Goal: Task Accomplishment & Management: Manage account settings

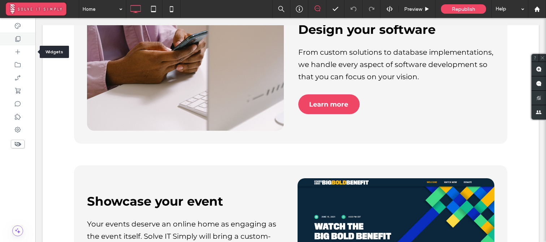
click at [20, 39] on use at bounding box center [18, 38] width 5 height 5
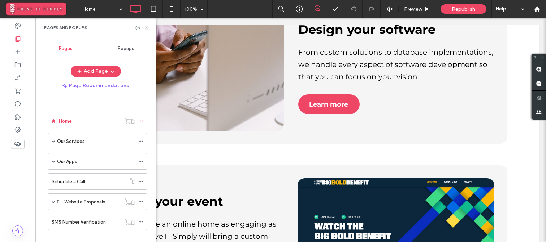
scroll to position [30, 0]
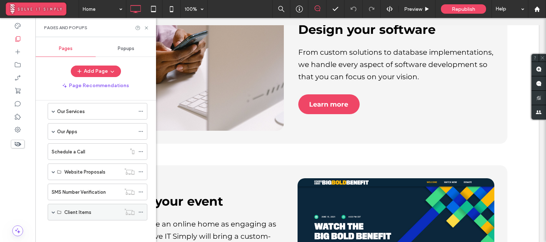
click at [53, 212] on span at bounding box center [54, 213] width 4 height 4
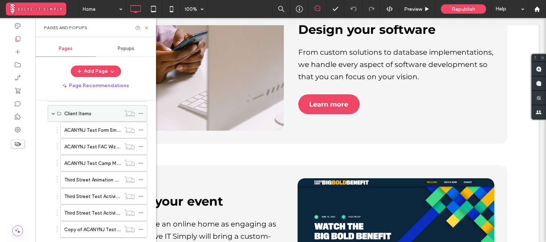
scroll to position [163, 0]
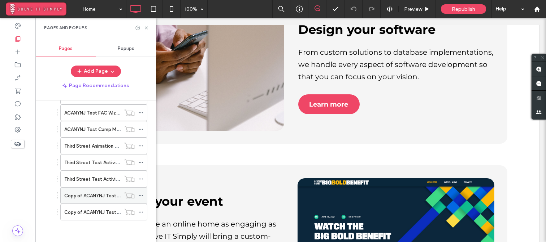
click at [96, 197] on label "Copy of ACANYNJ Test Form Embed" at bounding box center [104, 196] width 80 height 13
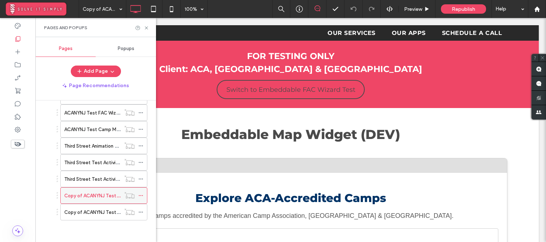
scroll to position [0, 0]
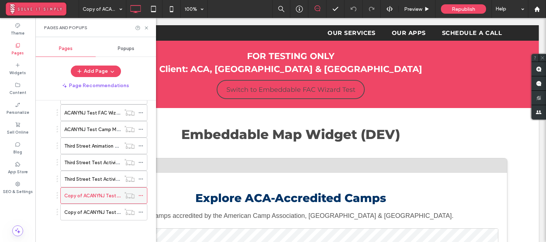
click at [137, 196] on div at bounding box center [130, 195] width 18 height 7
click at [139, 195] on icon at bounding box center [140, 195] width 5 height 5
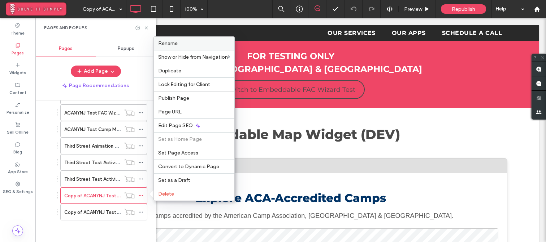
click at [206, 49] on div "Rename" at bounding box center [194, 43] width 80 height 13
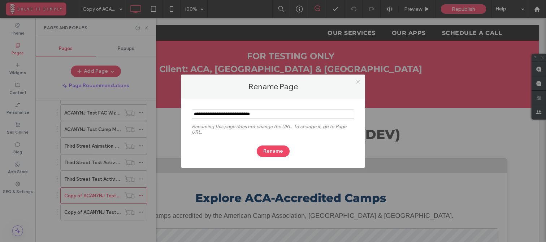
click at [224, 117] on input "notEmpty" at bounding box center [273, 114] width 162 height 9
drag, startPoint x: 210, startPoint y: 116, endPoint x: 179, endPoint y: 111, distance: 31.7
click at [179, 111] on div "Rename Page Renaming this page does not change the URL. To change it, go to Pag…" at bounding box center [273, 121] width 546 height 242
type input "**********"
click at [277, 150] on button "Rename" at bounding box center [273, 152] width 33 height 12
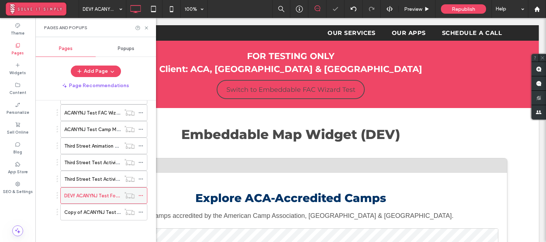
click at [141, 194] on icon at bounding box center [140, 195] width 5 height 5
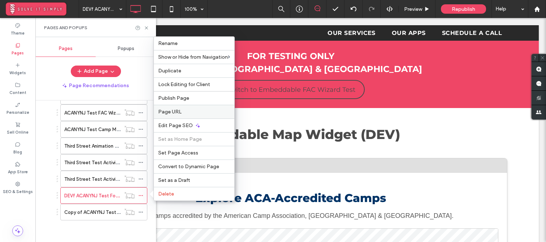
click at [212, 115] on div "Page URL" at bounding box center [194, 112] width 80 height 14
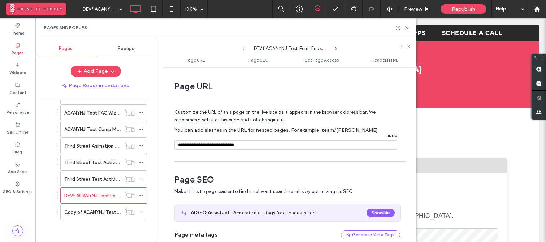
scroll to position [4, 0]
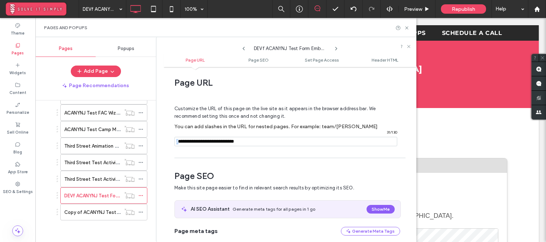
drag, startPoint x: 179, startPoint y: 143, endPoint x: 199, endPoint y: 143, distance: 20.6
click at [199, 143] on div "/ 31 / 130" at bounding box center [285, 141] width 223 height 9
drag, startPoint x: 195, startPoint y: 142, endPoint x: 177, endPoint y: 144, distance: 18.1
click at [177, 144] on div "/ 31 / 130" at bounding box center [285, 141] width 223 height 9
type input "**********"
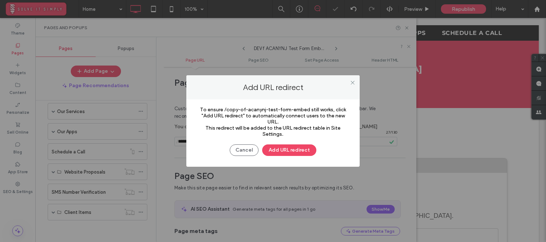
scroll to position [0, 0]
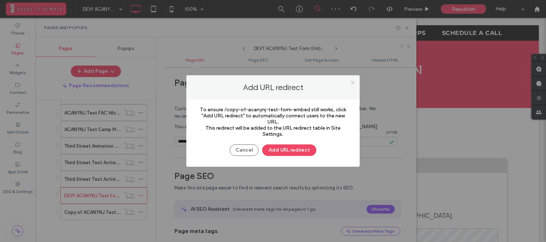
click at [353, 83] on use at bounding box center [352, 83] width 4 height 4
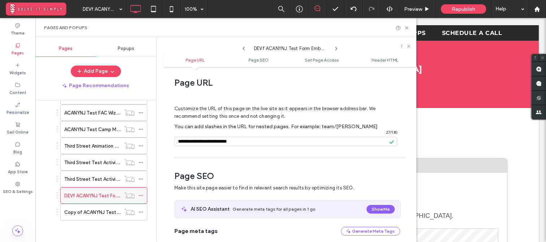
click at [143, 194] on icon at bounding box center [140, 195] width 5 height 5
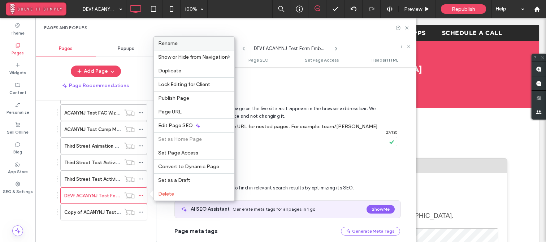
click at [198, 47] on div "Rename" at bounding box center [194, 43] width 80 height 13
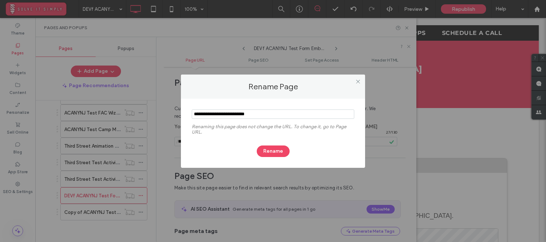
click at [205, 114] on input "notEmpty" at bounding box center [273, 114] width 162 height 9
type input "**********"
click at [280, 152] on button "Rename" at bounding box center [273, 152] width 33 height 12
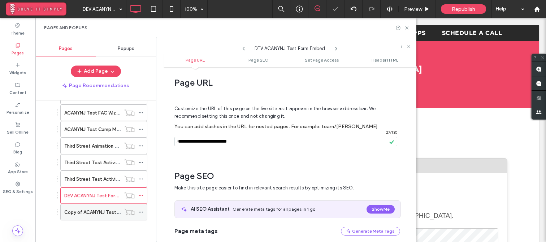
scroll to position [0, 0]
click at [141, 212] on icon at bounding box center [140, 212] width 5 height 5
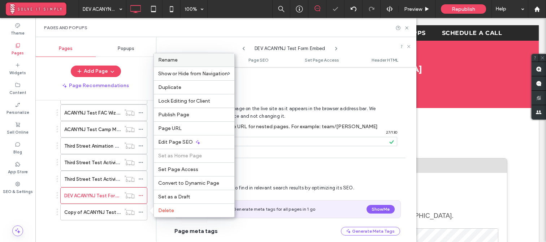
click at [185, 59] on label "Rename" at bounding box center [194, 60] width 72 height 6
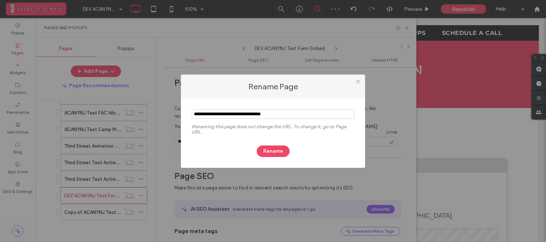
click at [210, 114] on input "notEmpty" at bounding box center [273, 114] width 162 height 9
drag, startPoint x: 211, startPoint y: 114, endPoint x: 179, endPoint y: 114, distance: 32.1
click at [179, 114] on div "Rename Page Renaming this page does not change the URL. To change it, go to Pag…" at bounding box center [273, 121] width 546 height 242
type input "**********"
click at [277, 148] on button "Rename" at bounding box center [273, 152] width 33 height 12
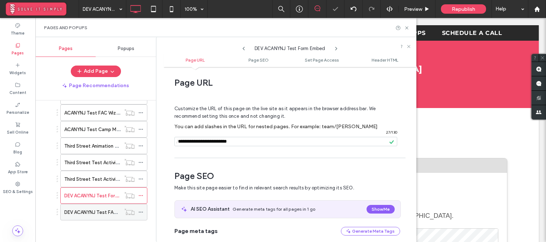
click at [112, 215] on label "DEV ACANYNJ Test FAC Wizard Embed" at bounding box center [106, 212] width 84 height 13
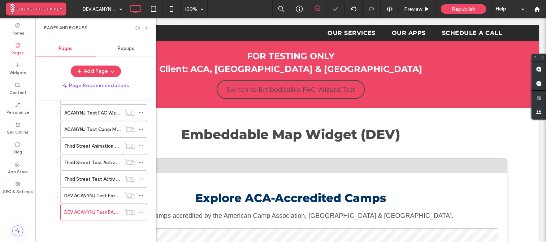
click at [140, 212] on div at bounding box center [273, 121] width 546 height 242
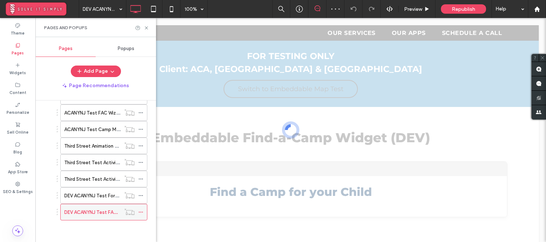
click at [140, 212] on icon at bounding box center [140, 212] width 5 height 5
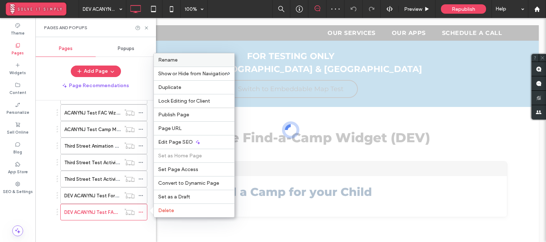
click at [195, 62] on label "Rename" at bounding box center [194, 60] width 72 height 6
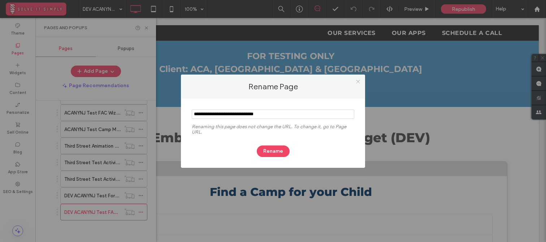
click at [356, 82] on icon at bounding box center [357, 81] width 5 height 5
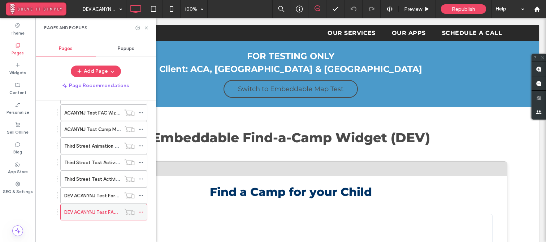
click at [141, 210] on icon at bounding box center [140, 212] width 5 height 5
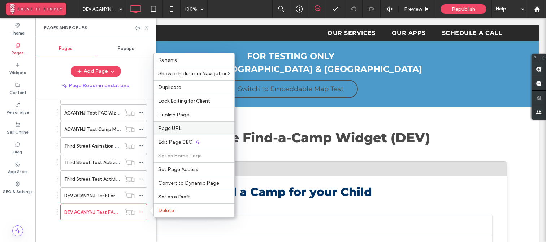
click at [196, 131] on label "Page URL" at bounding box center [194, 129] width 72 height 6
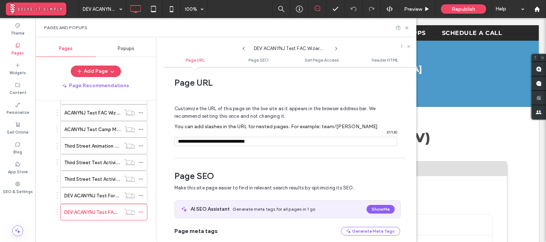
drag, startPoint x: 194, startPoint y: 142, endPoint x: 165, endPoint y: 141, distance: 30.0
click at [165, 141] on div "Page URL Customize the URL of this page on the live site as it appears in the b…" at bounding box center [289, 155] width 253 height 168
type input "**********"
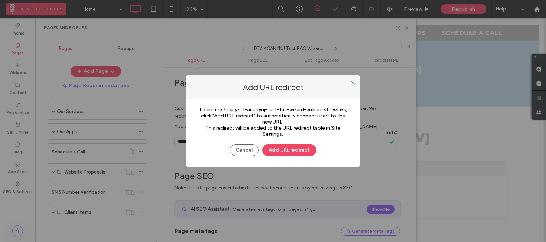
scroll to position [163, 0]
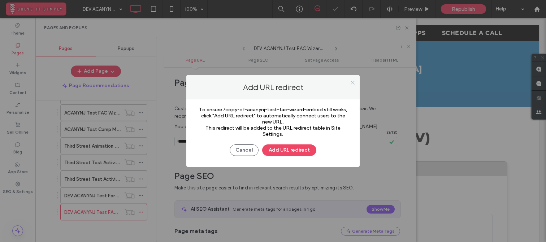
click at [352, 82] on icon at bounding box center [352, 82] width 5 height 5
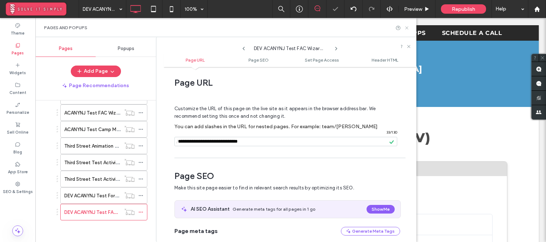
click at [407, 27] on icon at bounding box center [406, 27] width 5 height 5
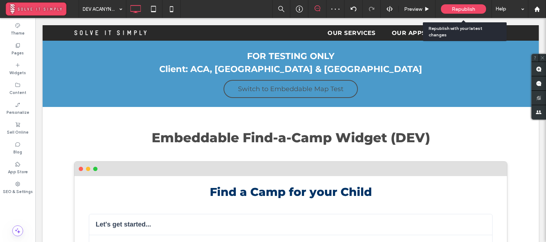
click at [455, 8] on span "Republish" at bounding box center [462, 9] width 23 height 6
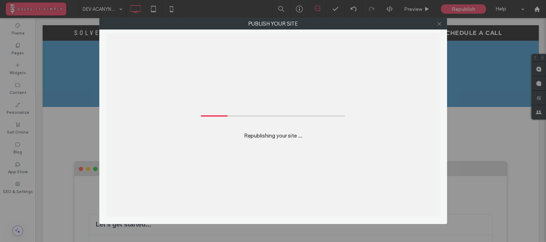
click at [441, 23] on icon at bounding box center [438, 23] width 5 height 5
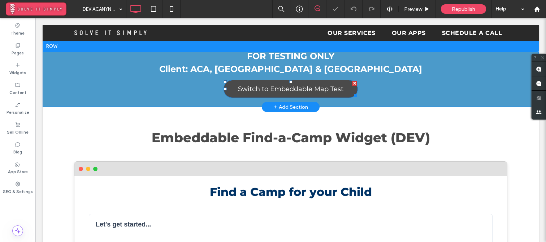
click at [288, 88] on span "Switch to Embeddable Map Test" at bounding box center [290, 89] width 105 height 8
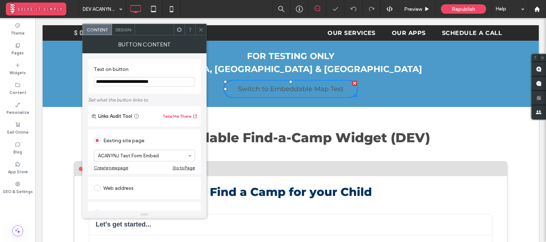
scroll to position [0, 0]
click at [118, 82] on input "**********" at bounding box center [144, 81] width 101 height 9
type input "**********"
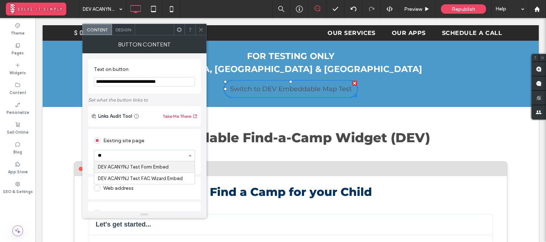
type input "***"
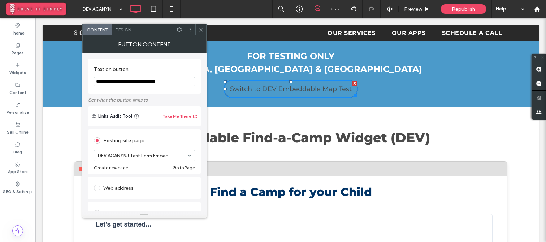
click at [201, 32] on icon at bounding box center [200, 29] width 5 height 5
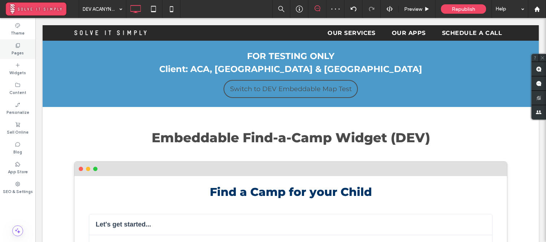
click at [12, 48] on label "Pages" at bounding box center [18, 52] width 12 height 8
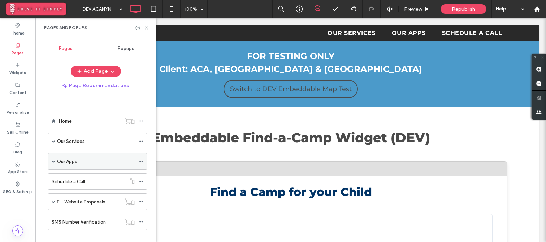
scroll to position [163, 0]
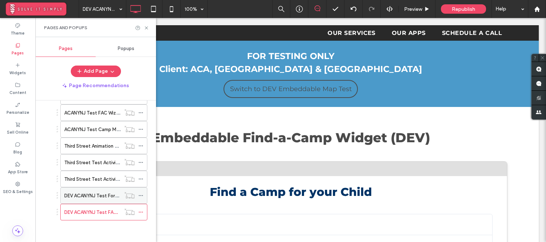
click at [81, 192] on label "DEV ACANYNJ Test Form Embed" at bounding box center [99, 196] width 71 height 13
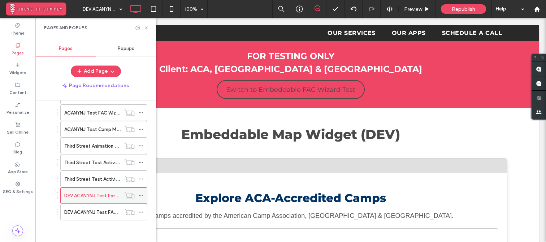
scroll to position [0, 0]
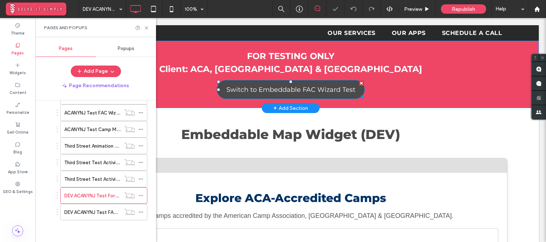
click at [269, 88] on span "Switch to Embeddable FAC Wizard Test" at bounding box center [290, 90] width 129 height 8
